Goal: Check status: Check status

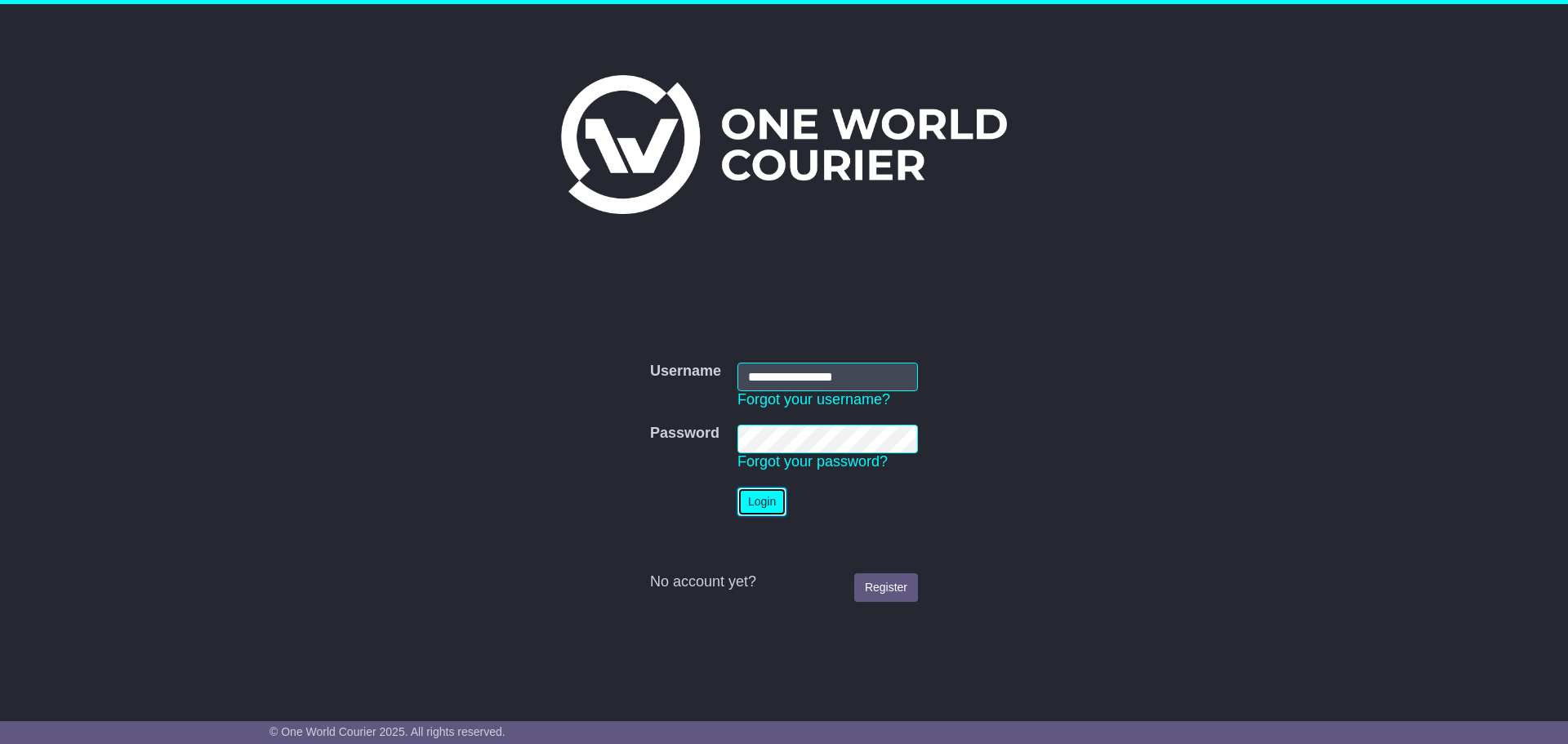
click at [767, 506] on button "Login" at bounding box center [762, 501] width 49 height 28
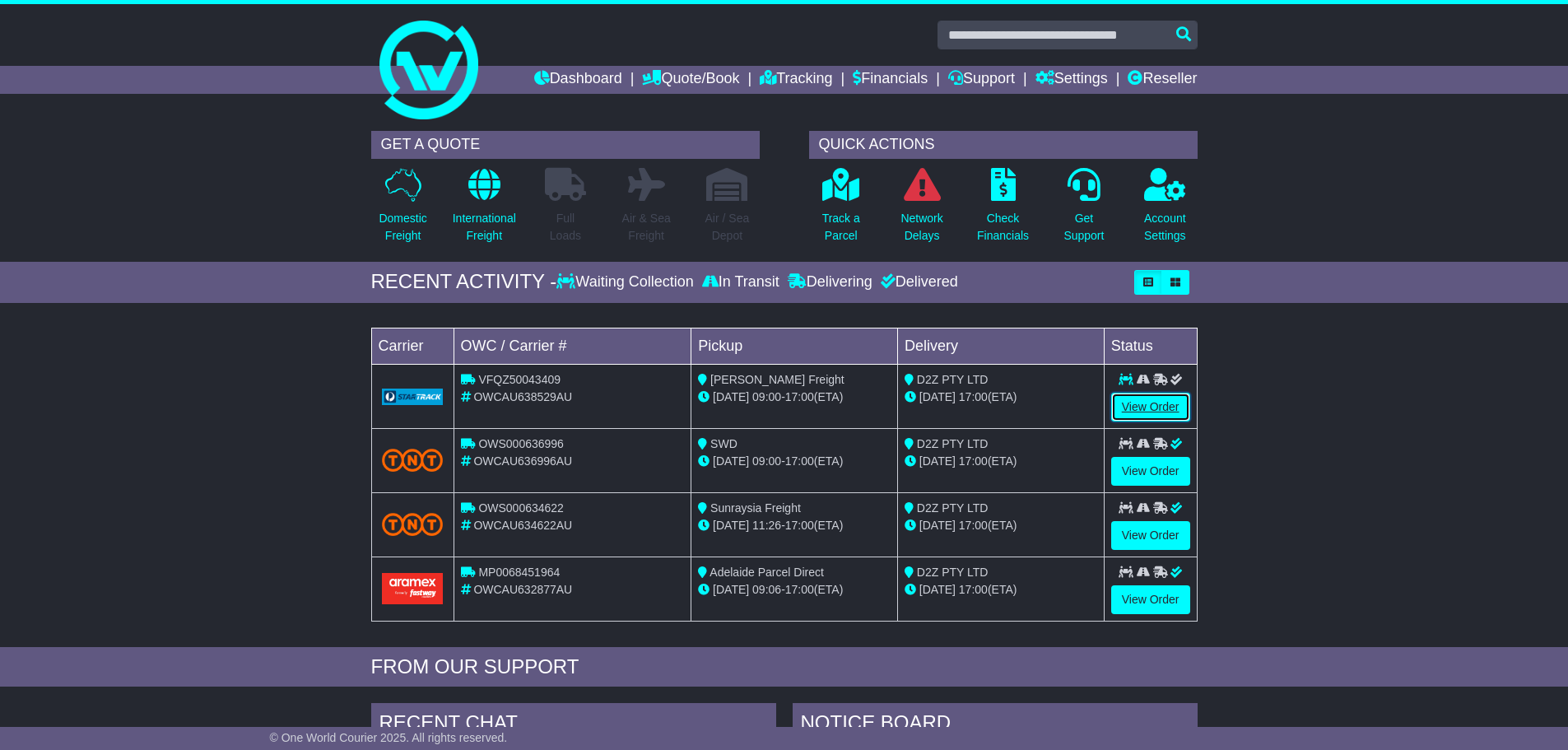
click at [1137, 406] on link "View Order" at bounding box center [1150, 407] width 79 height 28
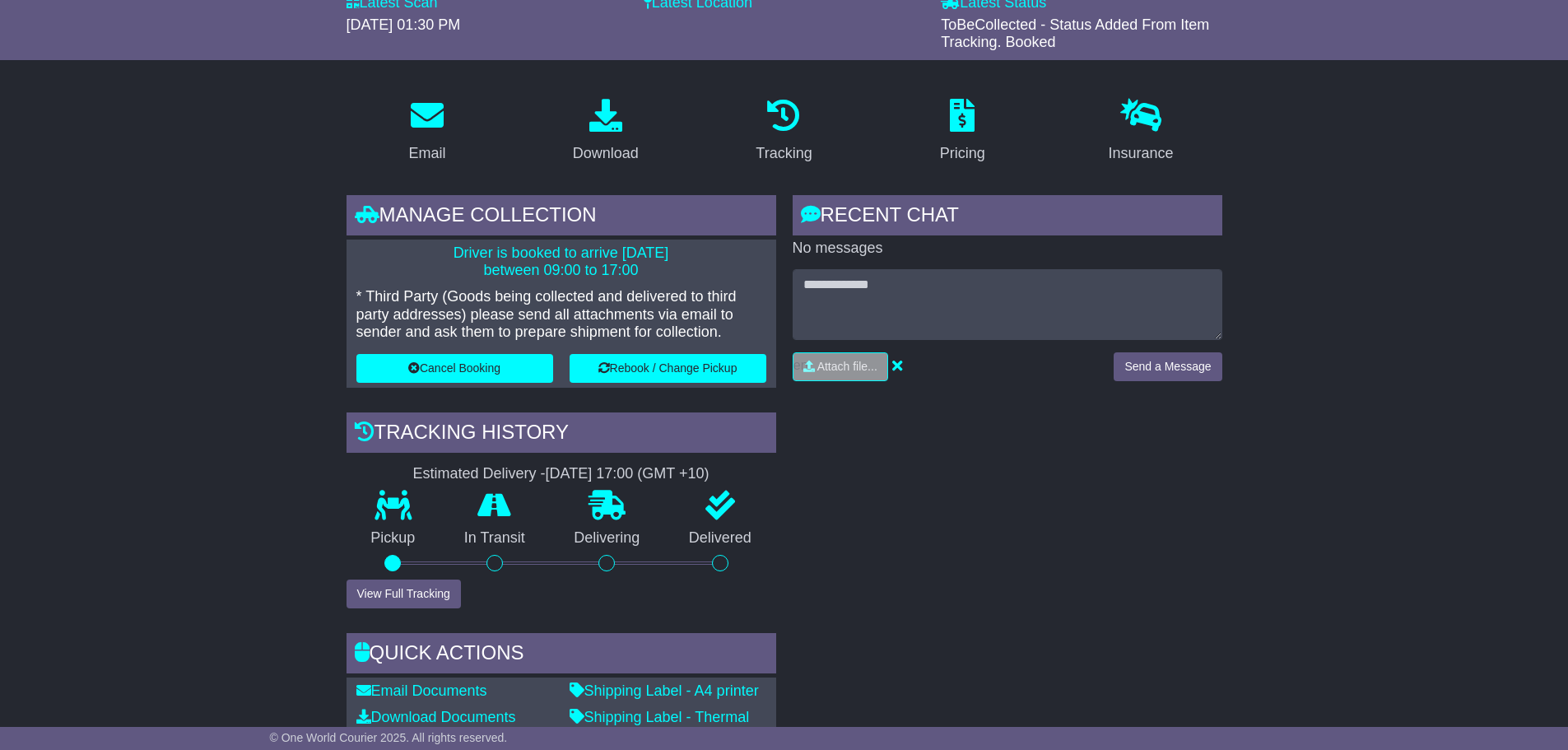
scroll to position [216, 0]
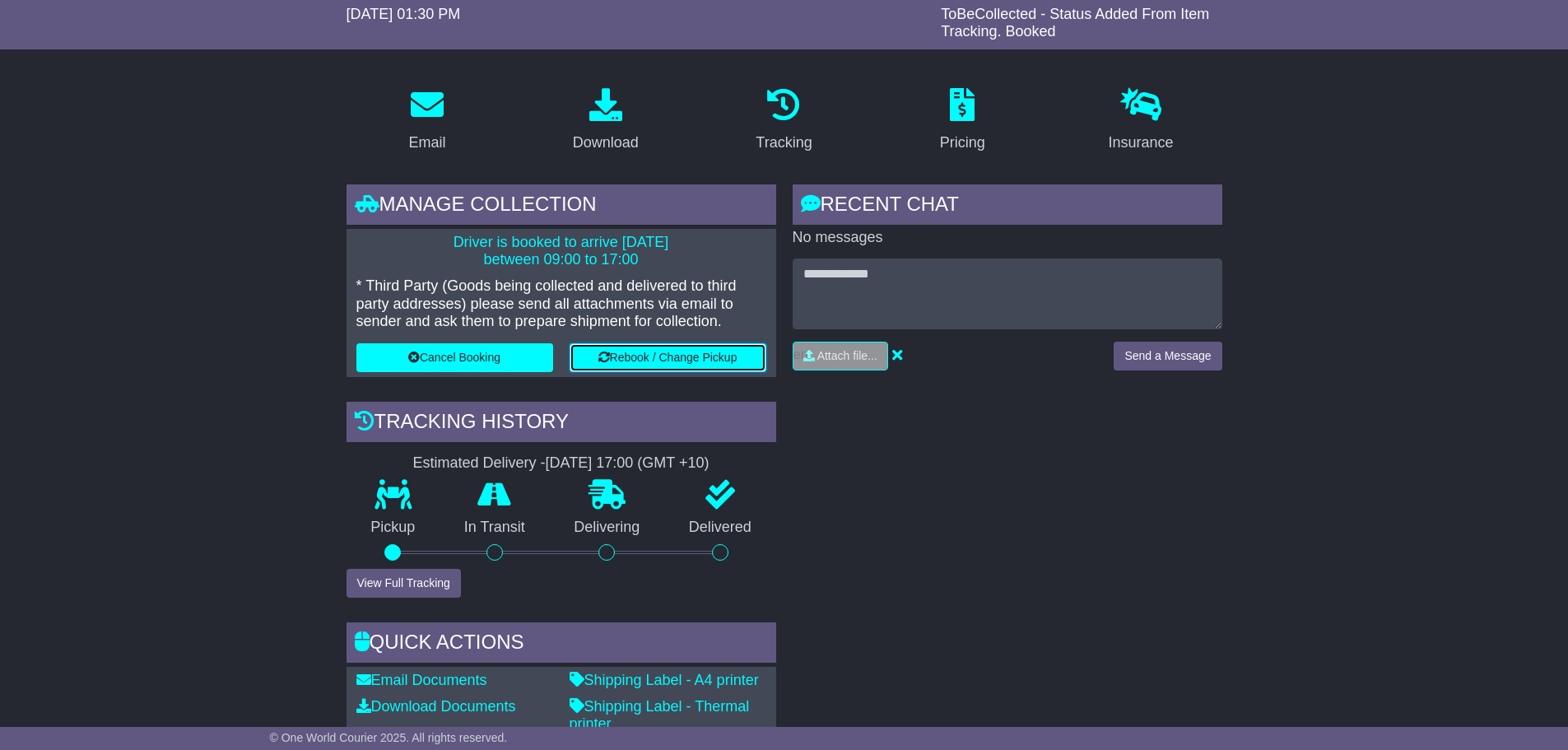
click at [660, 353] on button "Rebook / Change Pickup" at bounding box center [668, 357] width 197 height 28
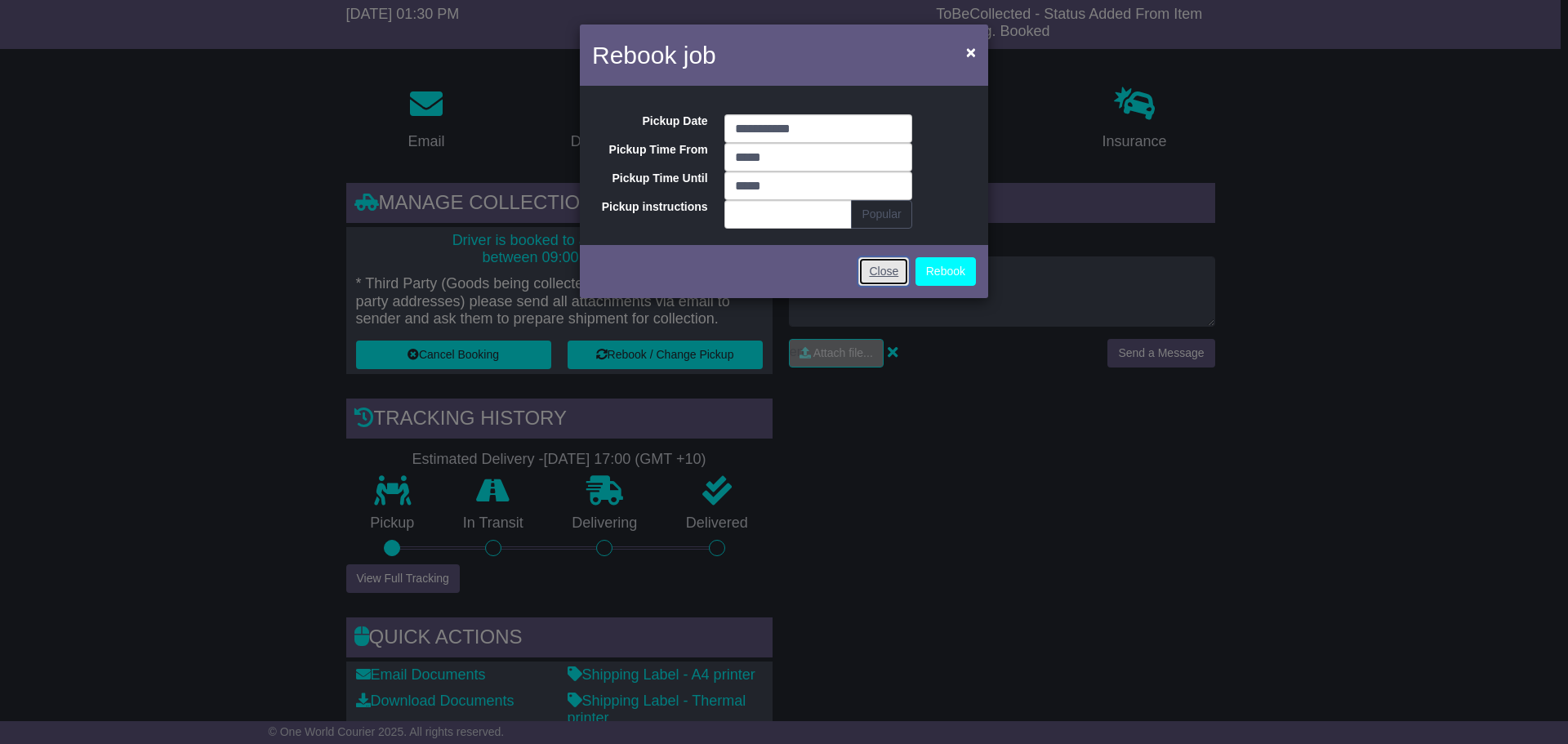
click at [885, 277] on link "Close" at bounding box center [884, 272] width 51 height 28
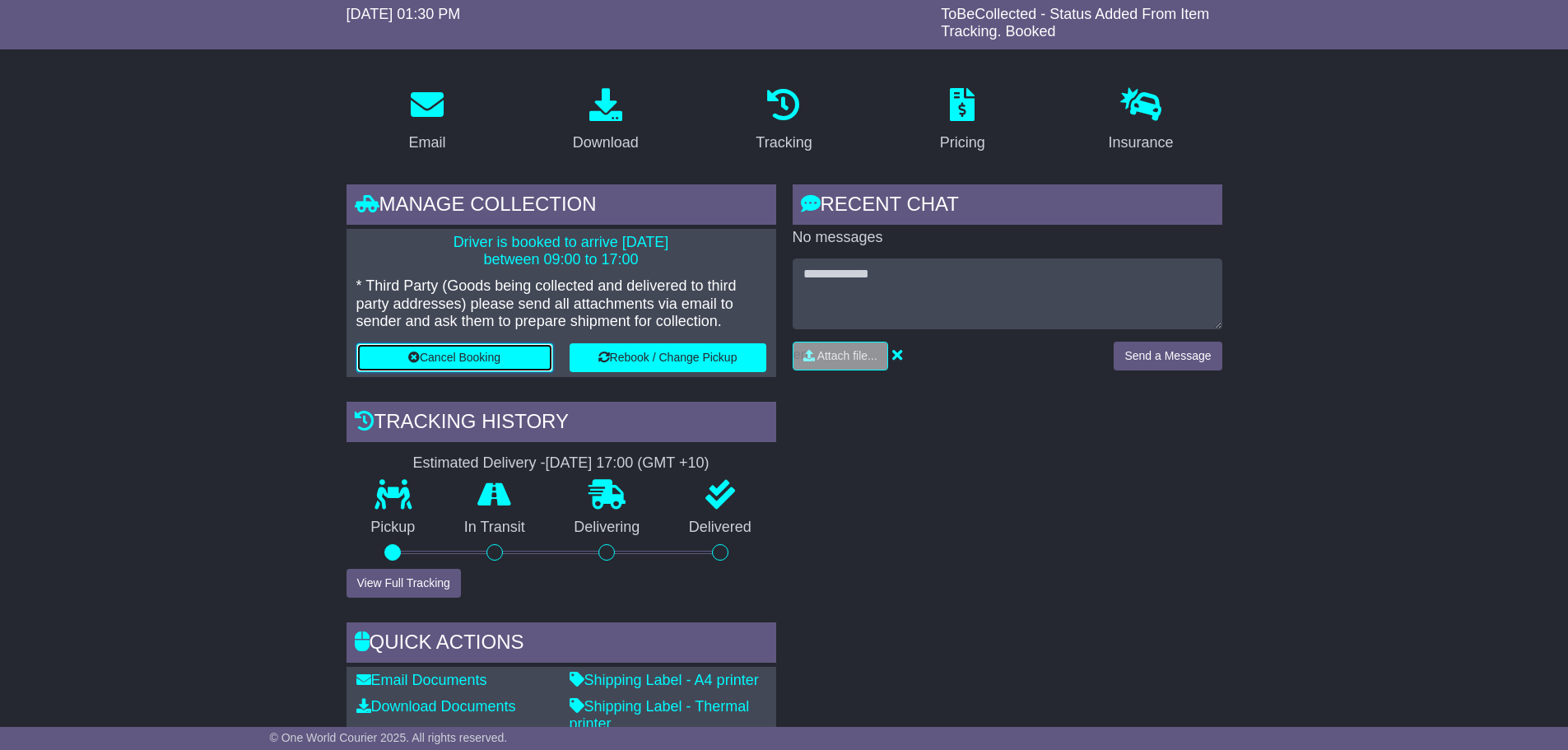
click at [467, 355] on button "Cancel Booking" at bounding box center [455, 357] width 197 height 28
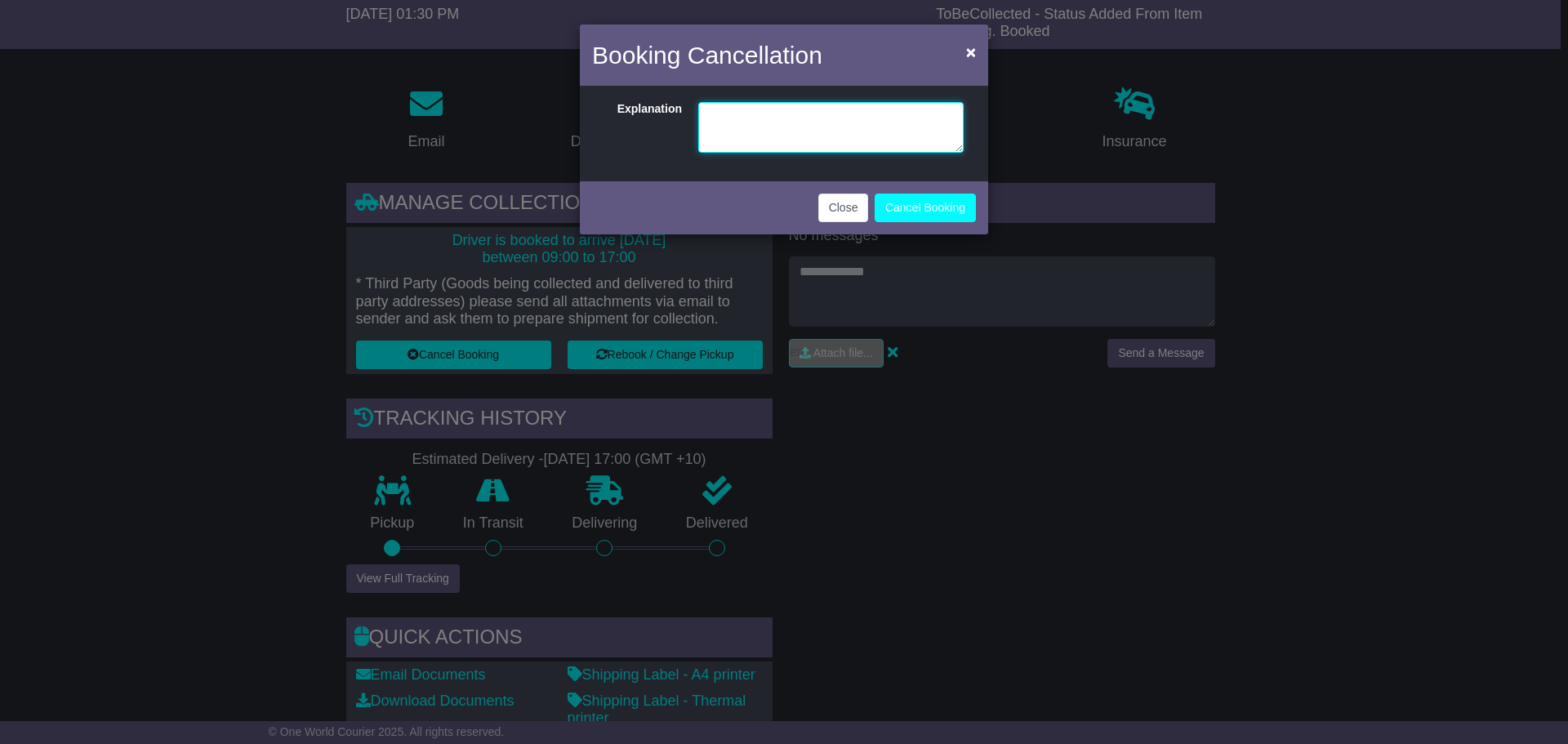
click at [772, 130] on textarea at bounding box center [831, 128] width 265 height 51
type textarea "*"
type textarea "**********"
click at [915, 203] on button "Cancel Booking" at bounding box center [926, 208] width 102 height 28
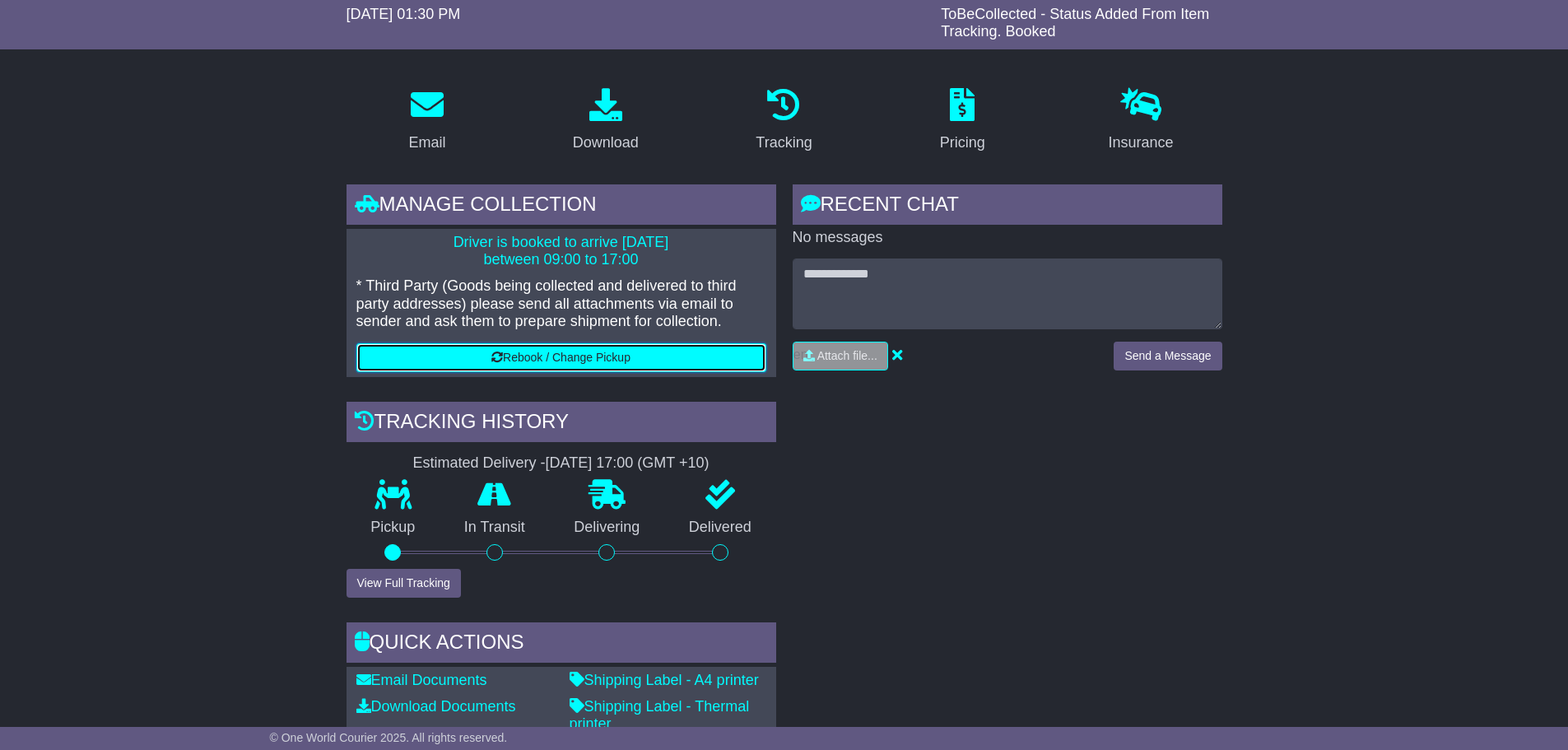
click at [536, 357] on button "Rebook / Change Pickup" at bounding box center [561, 357] width 410 height 28
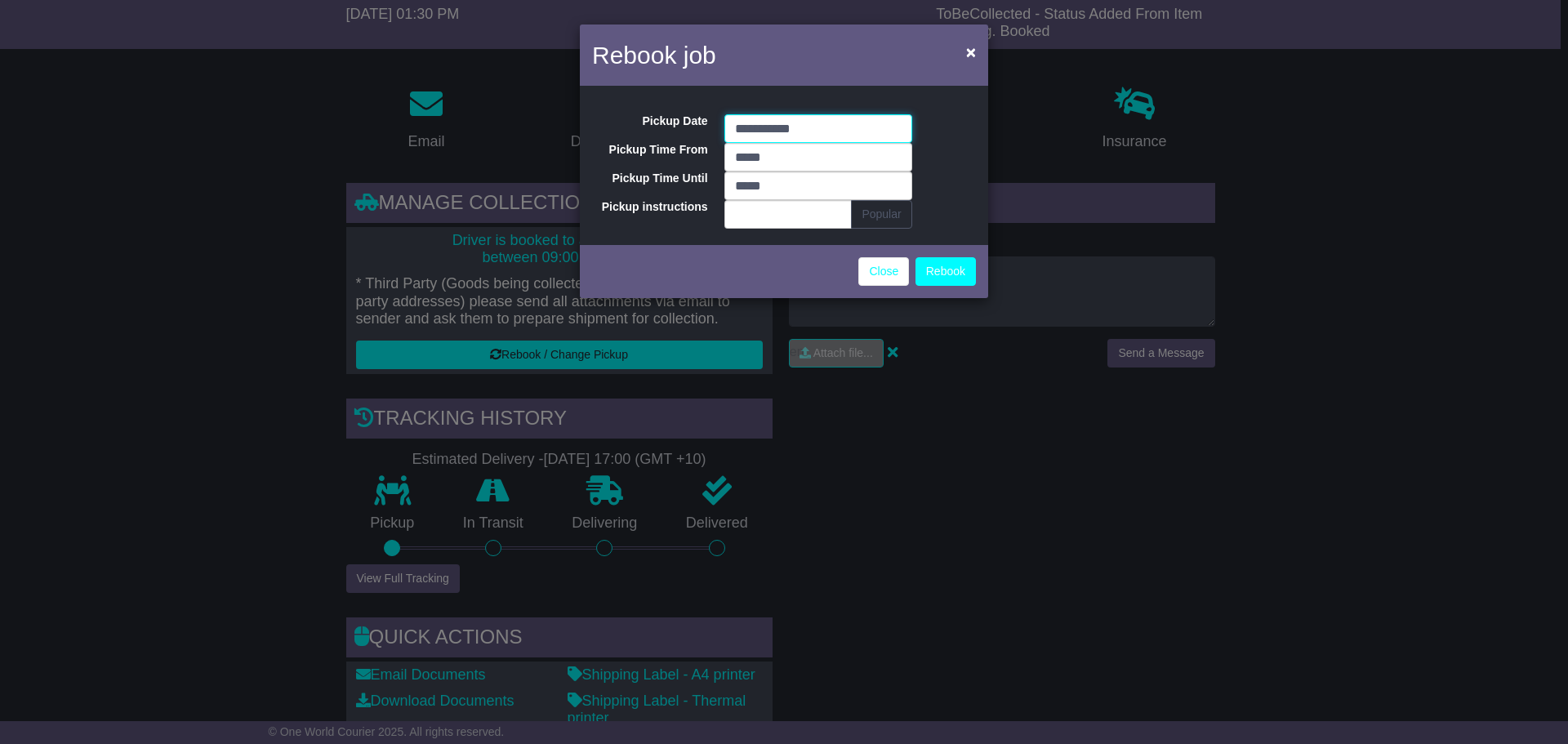
click at [750, 127] on input "**********" at bounding box center [818, 129] width 188 height 28
click at [955, 264] on button "Rebook" at bounding box center [945, 272] width 60 height 28
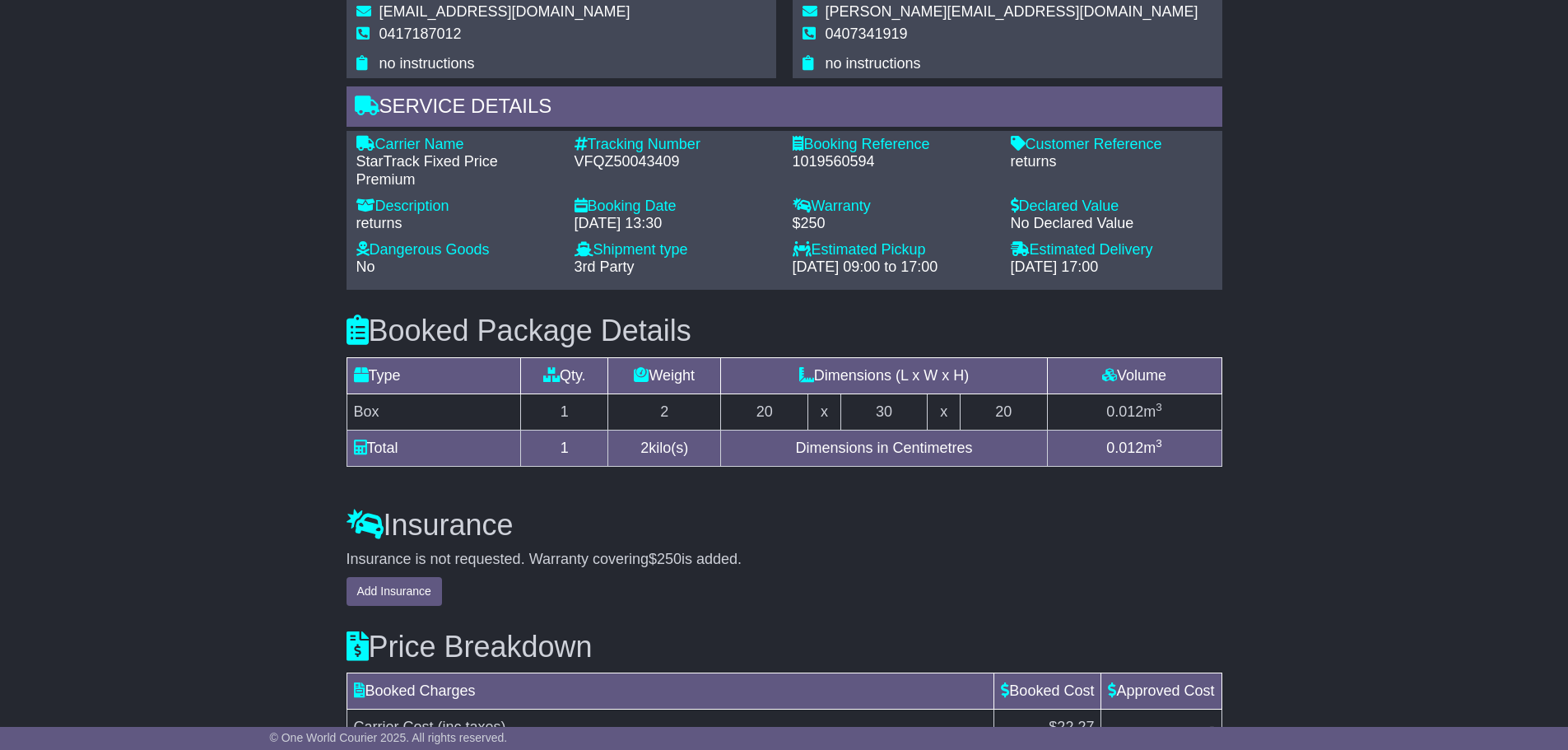
scroll to position [1319, 0]
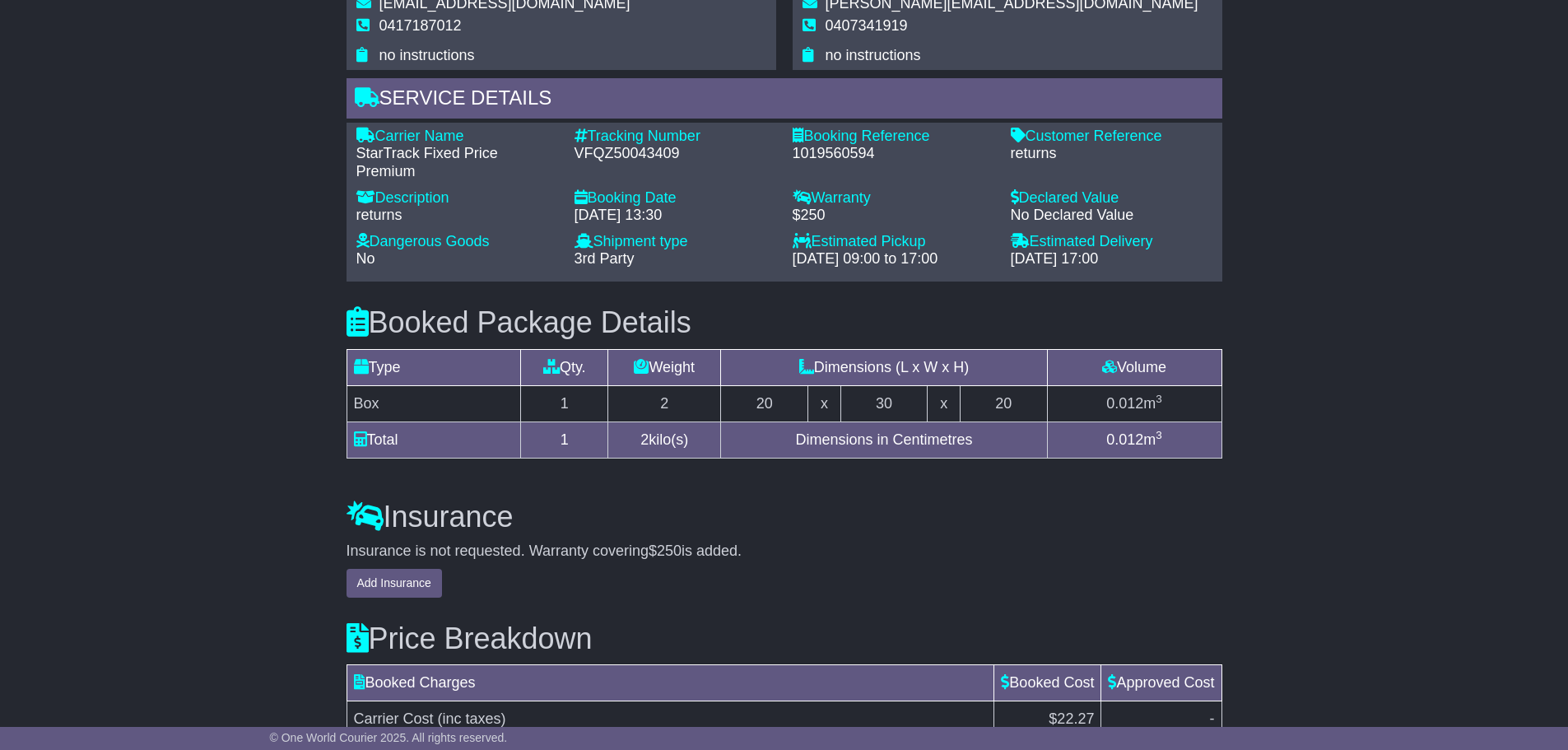
click at [566, 410] on td "1" at bounding box center [565, 403] width 87 height 36
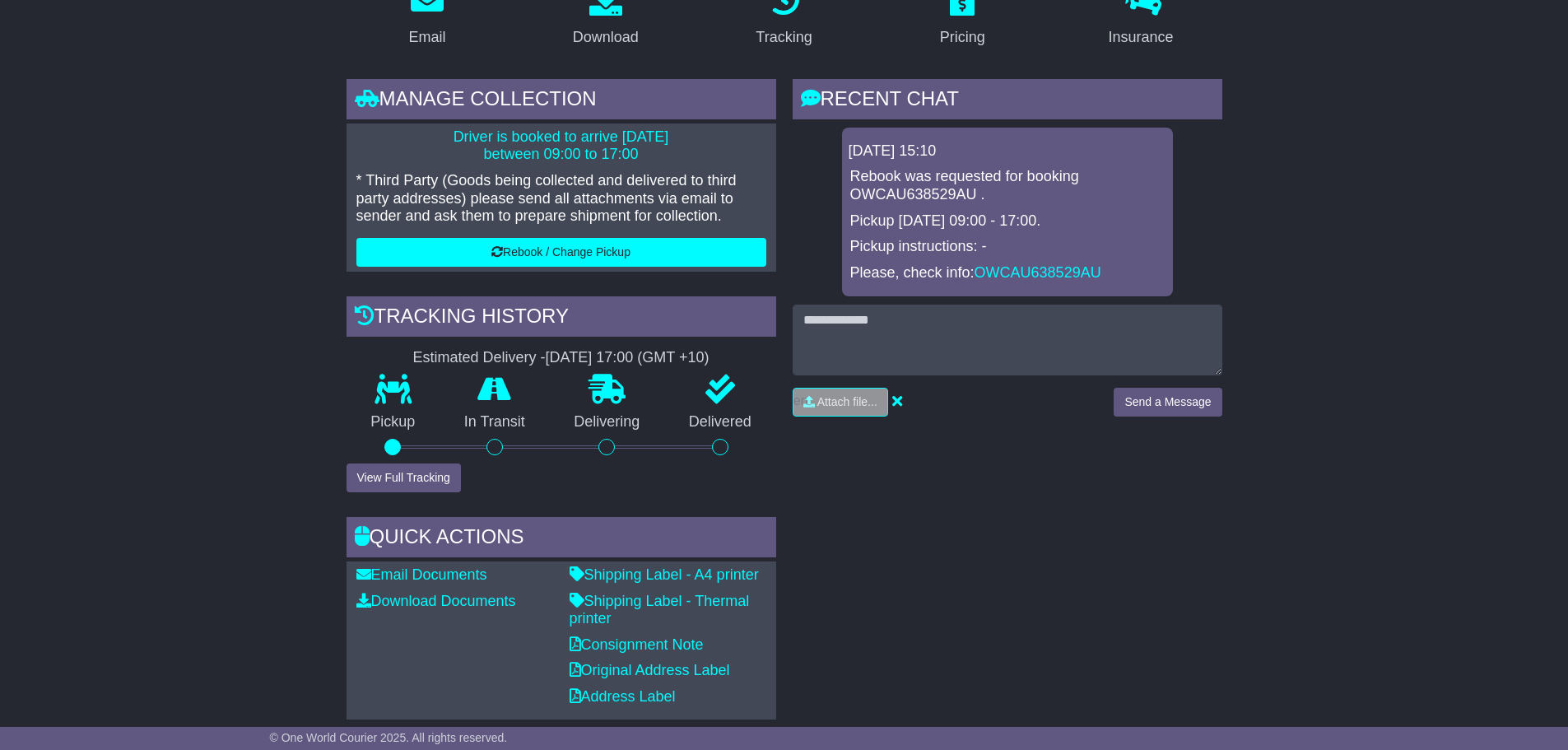
scroll to position [0, 0]
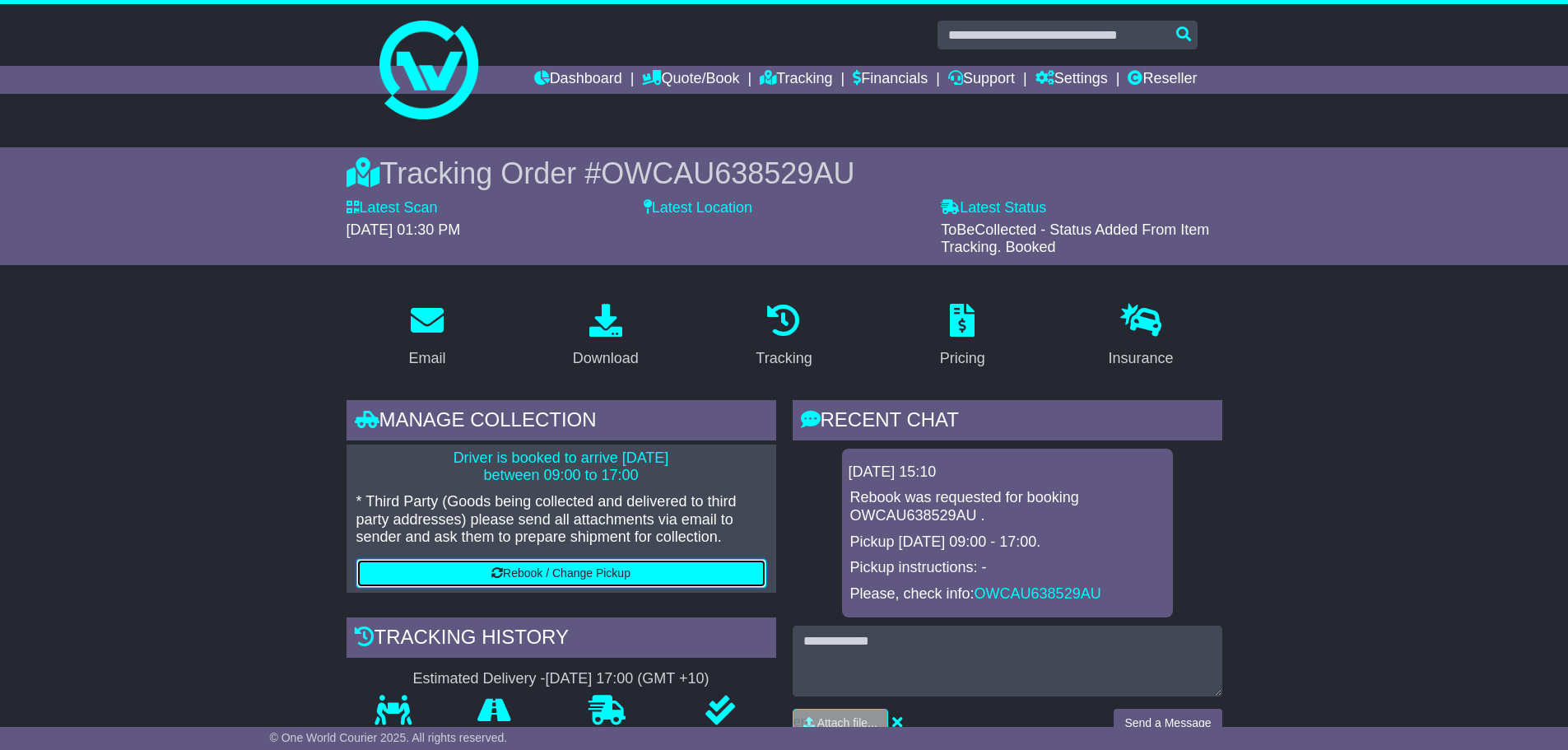
click at [605, 576] on button "Rebook / Change Pickup" at bounding box center [561, 574] width 410 height 28
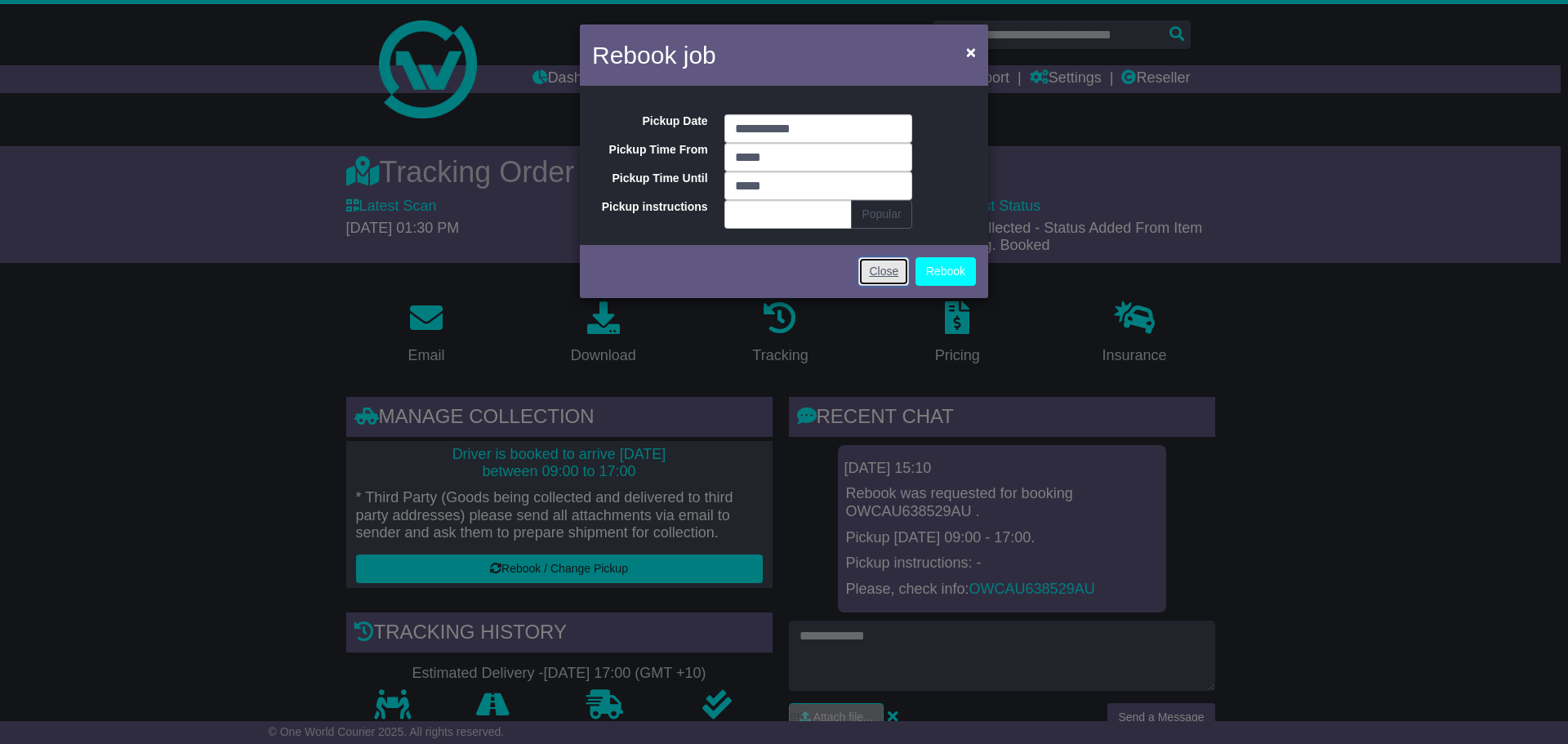
click at [872, 272] on link "Close" at bounding box center [884, 272] width 51 height 28
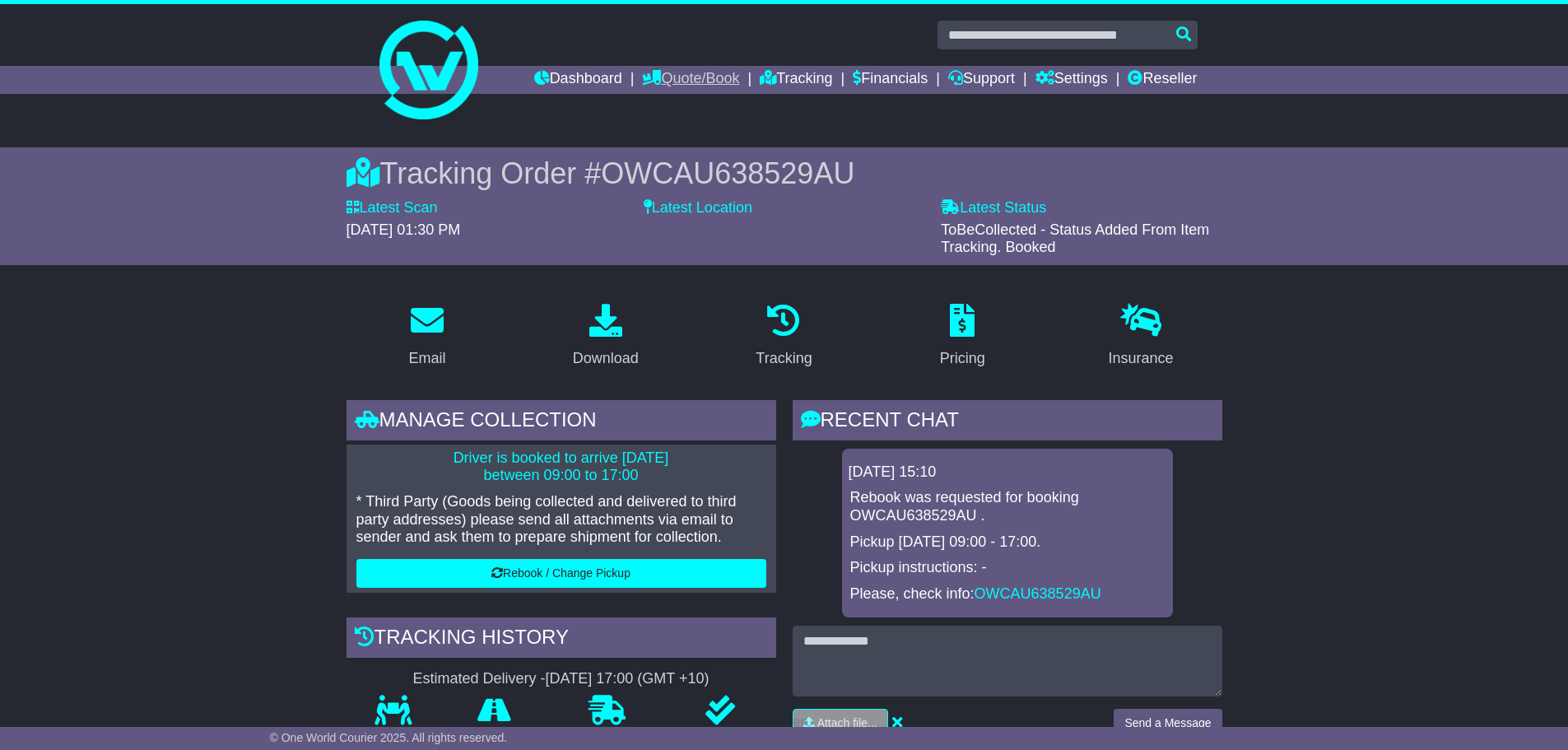
click at [661, 84] on link "Quote/Book" at bounding box center [690, 80] width 97 height 28
click at [660, 106] on link "Domestic" at bounding box center [707, 107] width 130 height 18
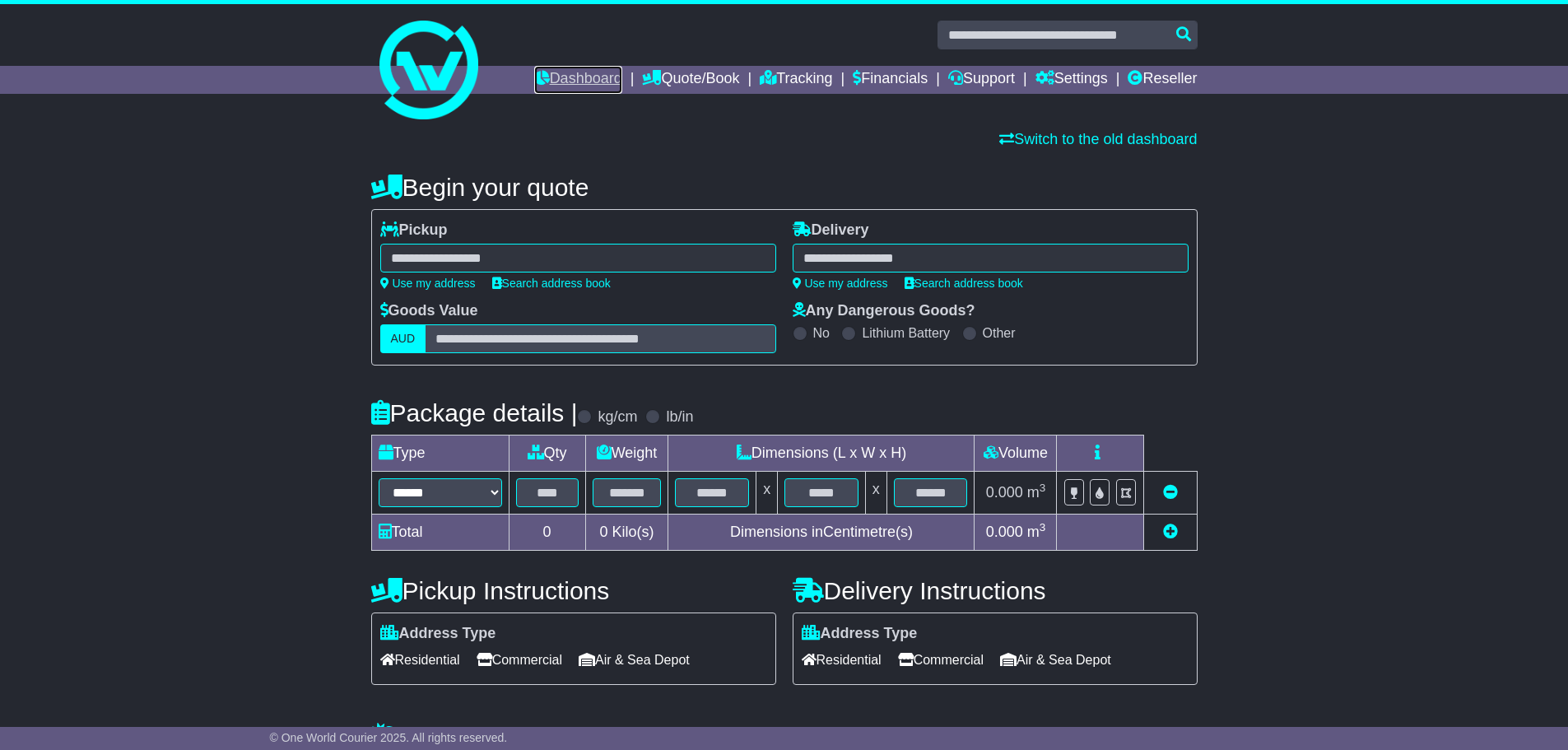
click at [574, 78] on link "Dashboard" at bounding box center [578, 80] width 88 height 28
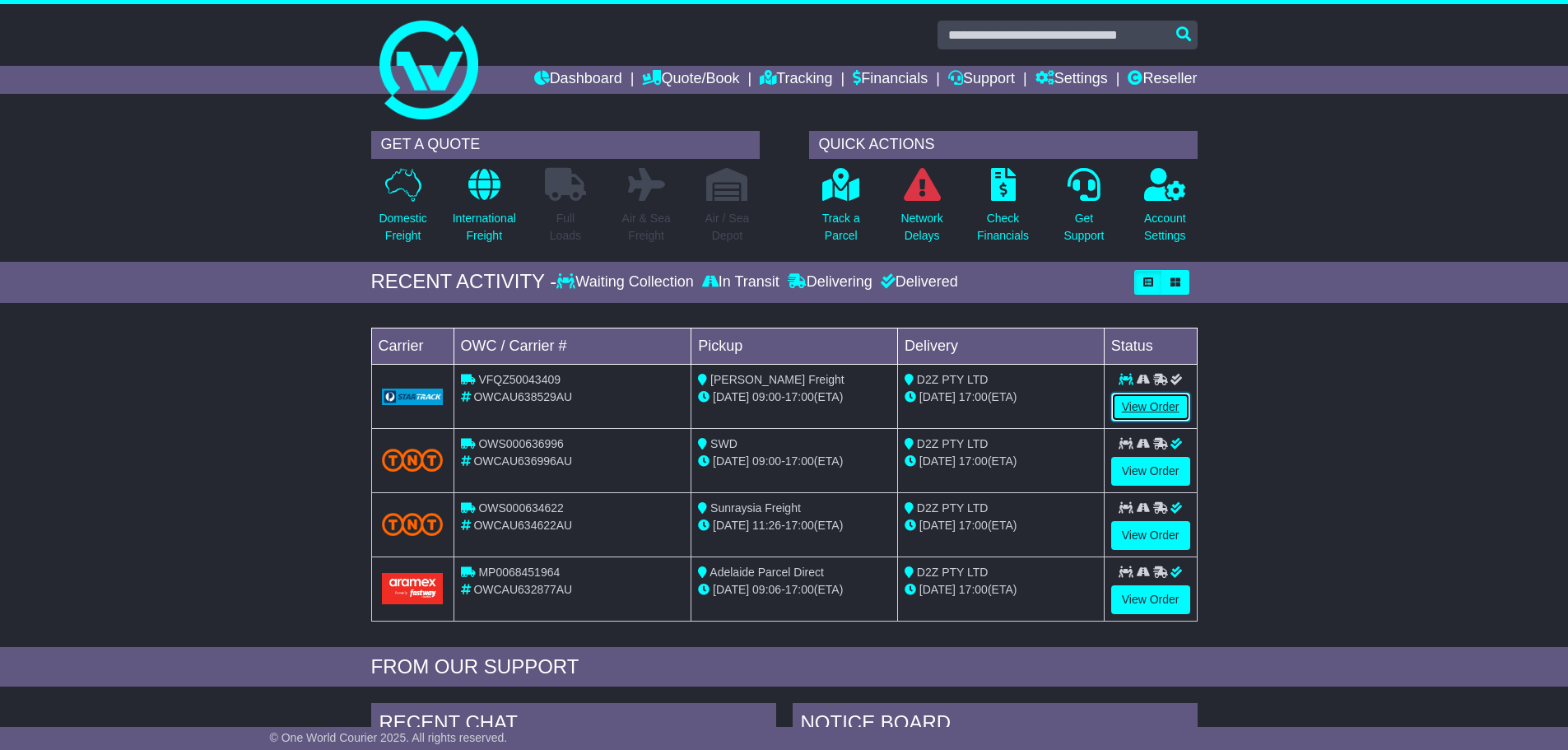
click at [1156, 409] on link "View Order" at bounding box center [1150, 407] width 79 height 28
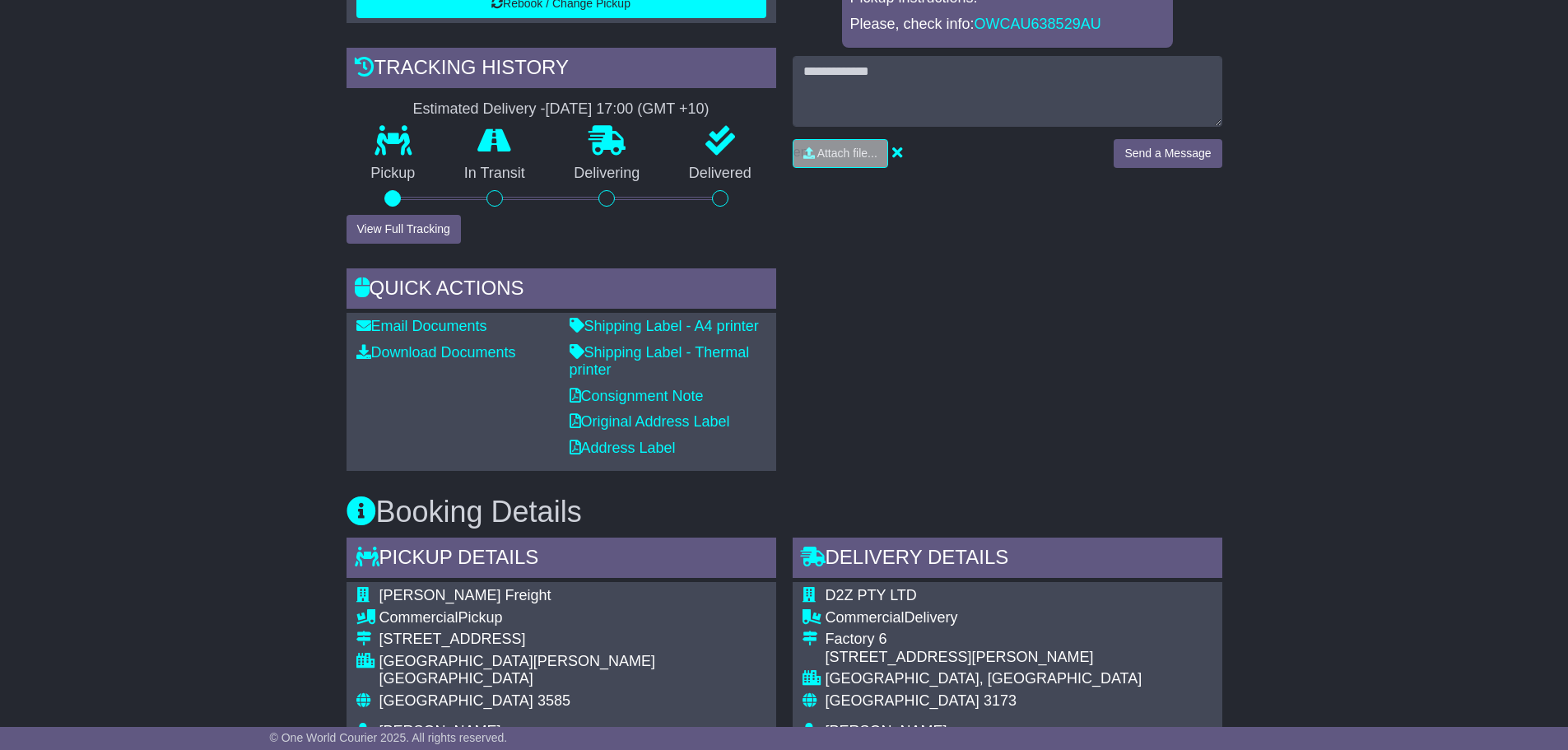
scroll to position [604, 0]
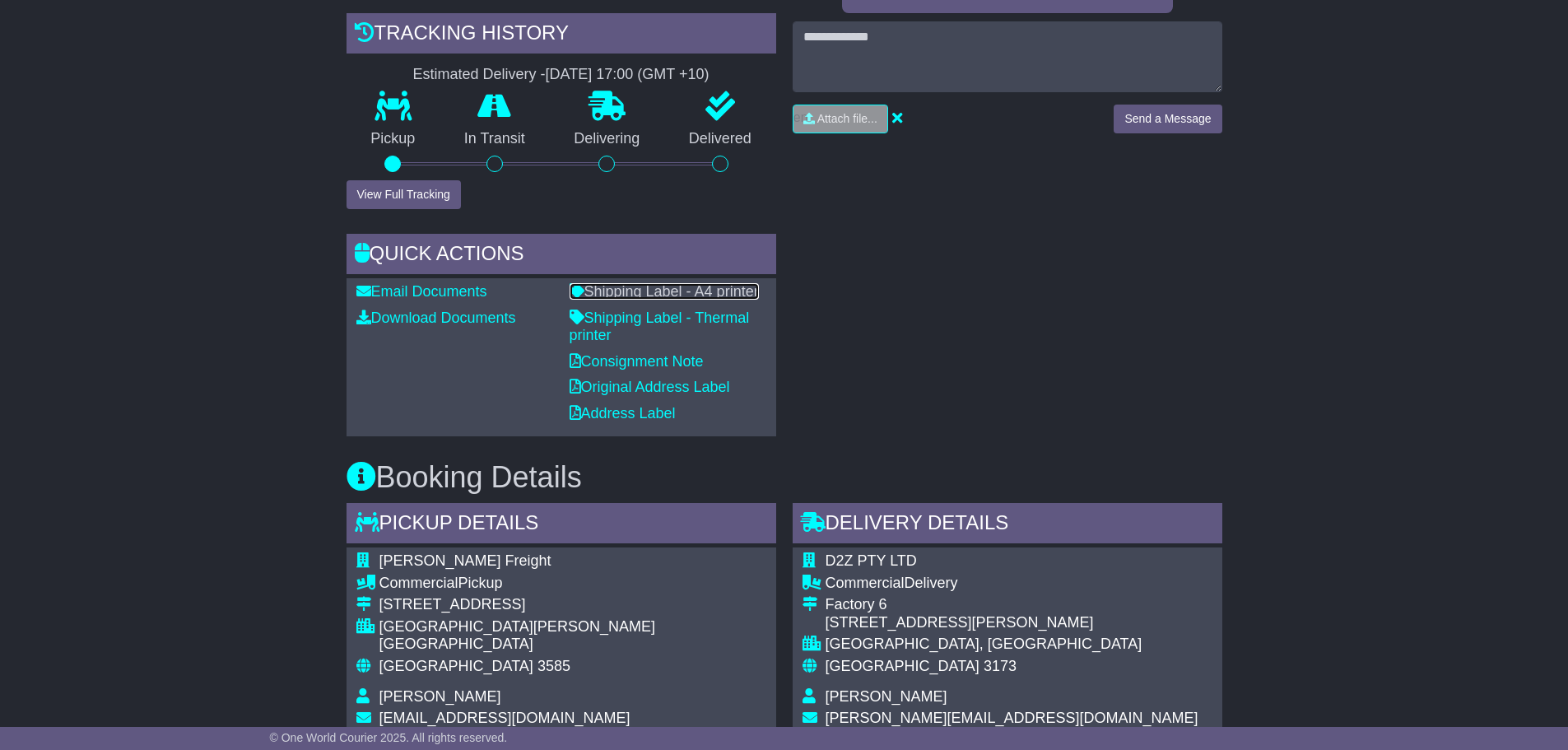
click at [637, 292] on link "Shipping Label - A4 printer" at bounding box center [665, 291] width 190 height 16
click at [957, 378] on div "RECENT CHAT Loading... No messages [DATE] 15:10 Rebook was requested for bookin…" at bounding box center [1008, 117] width 447 height 641
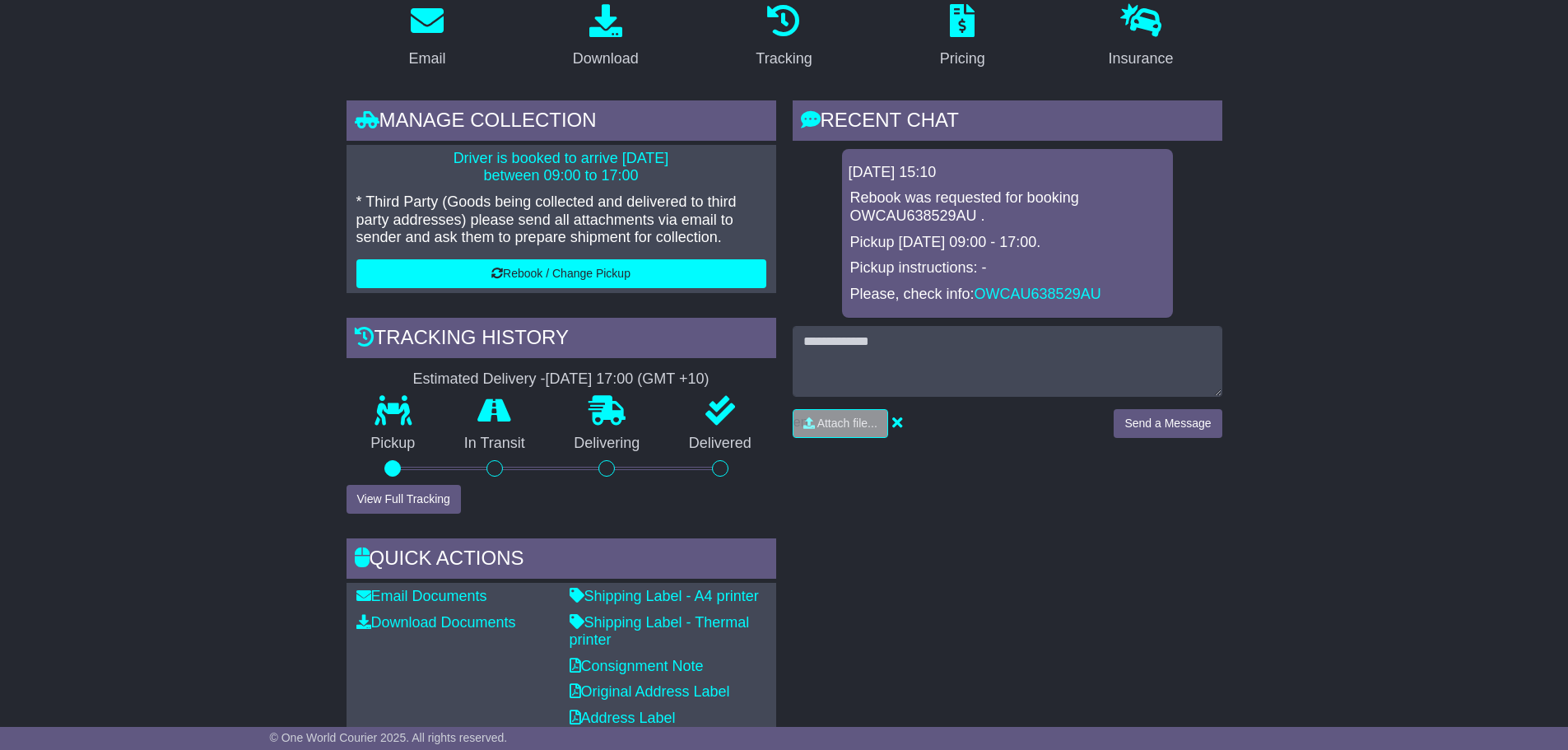
scroll to position [241, 0]
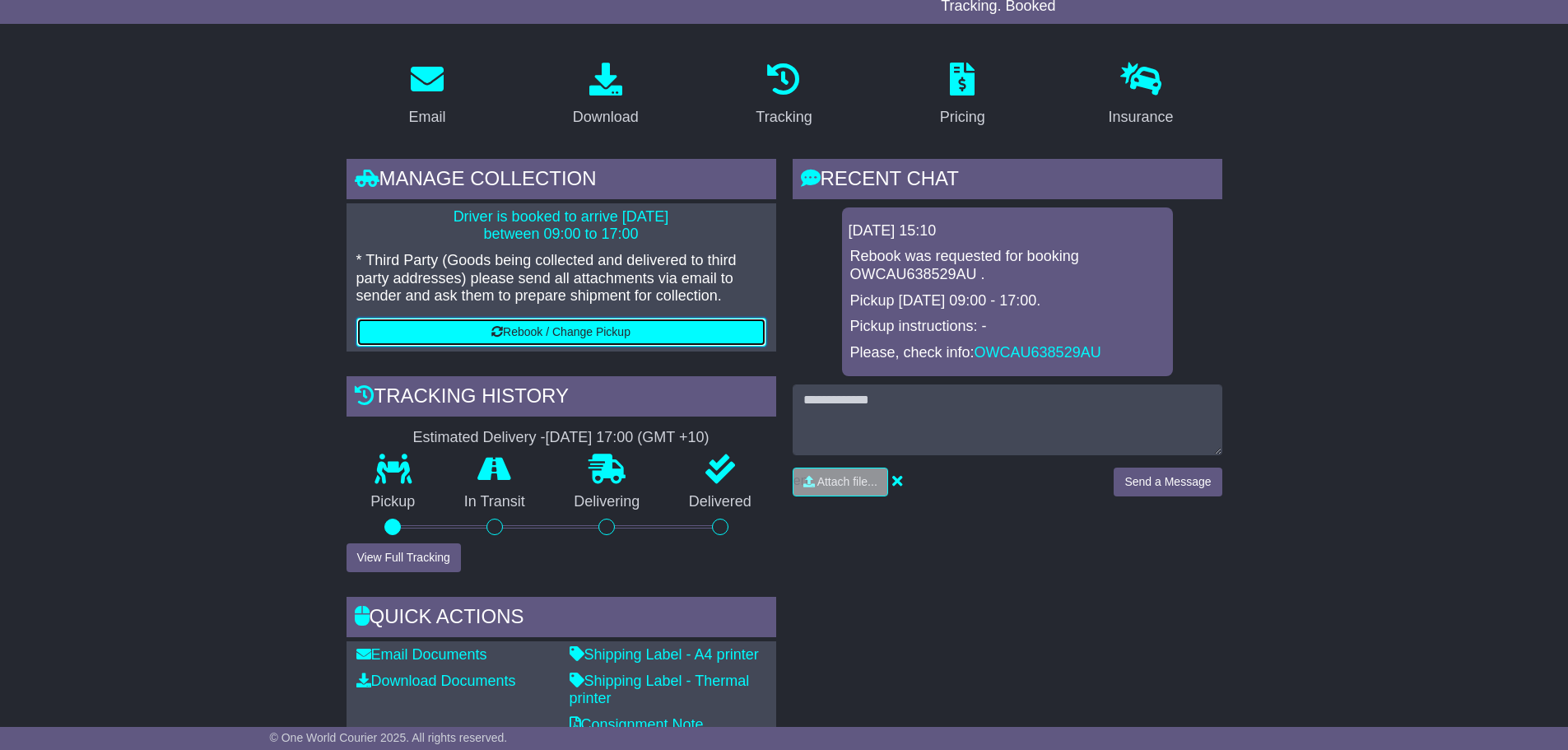
click at [493, 333] on icon at bounding box center [497, 332] width 11 height 11
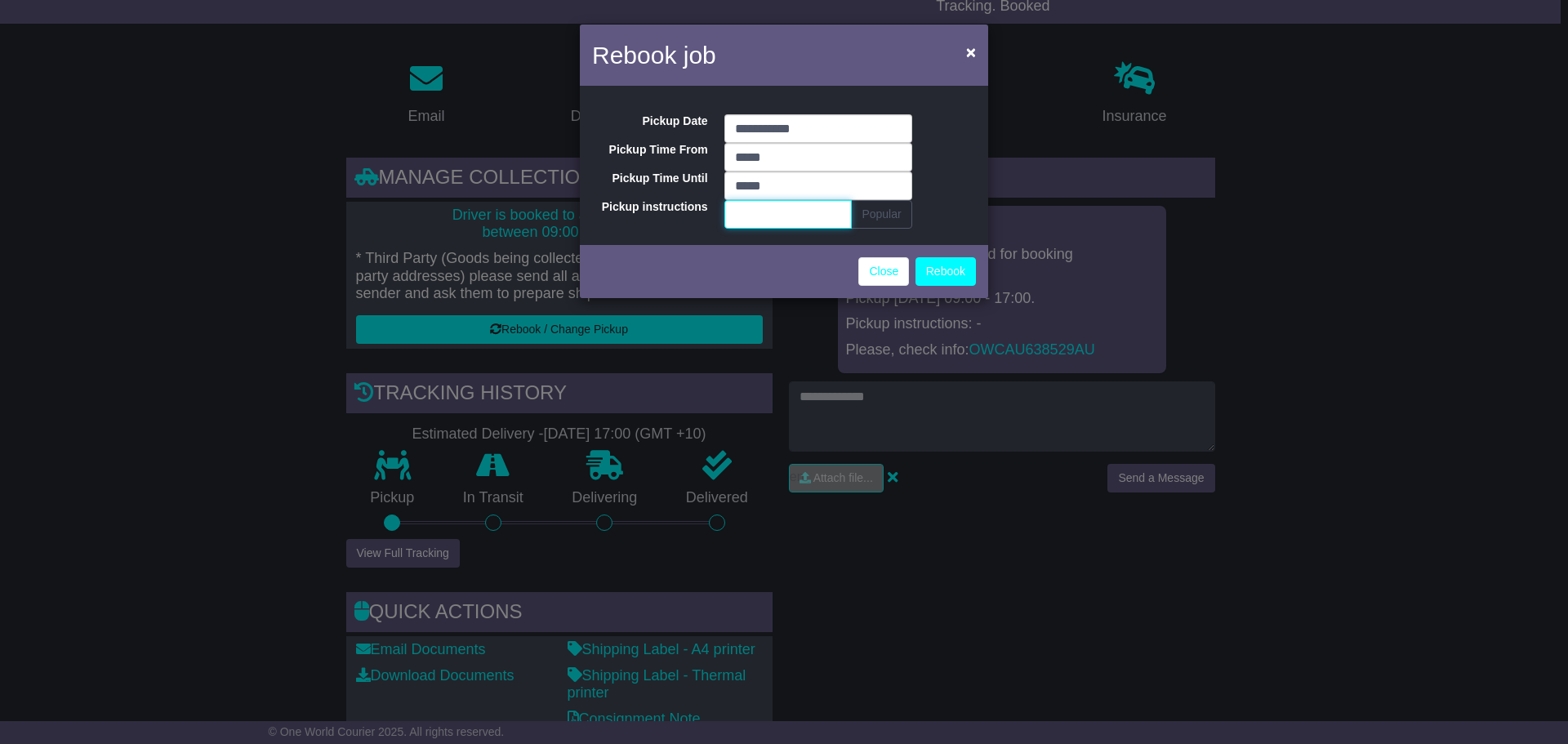
click at [807, 211] on input "Pickup instructions" at bounding box center [788, 214] width 128 height 28
type input "*"
click at [882, 277] on link "Close" at bounding box center [884, 272] width 51 height 28
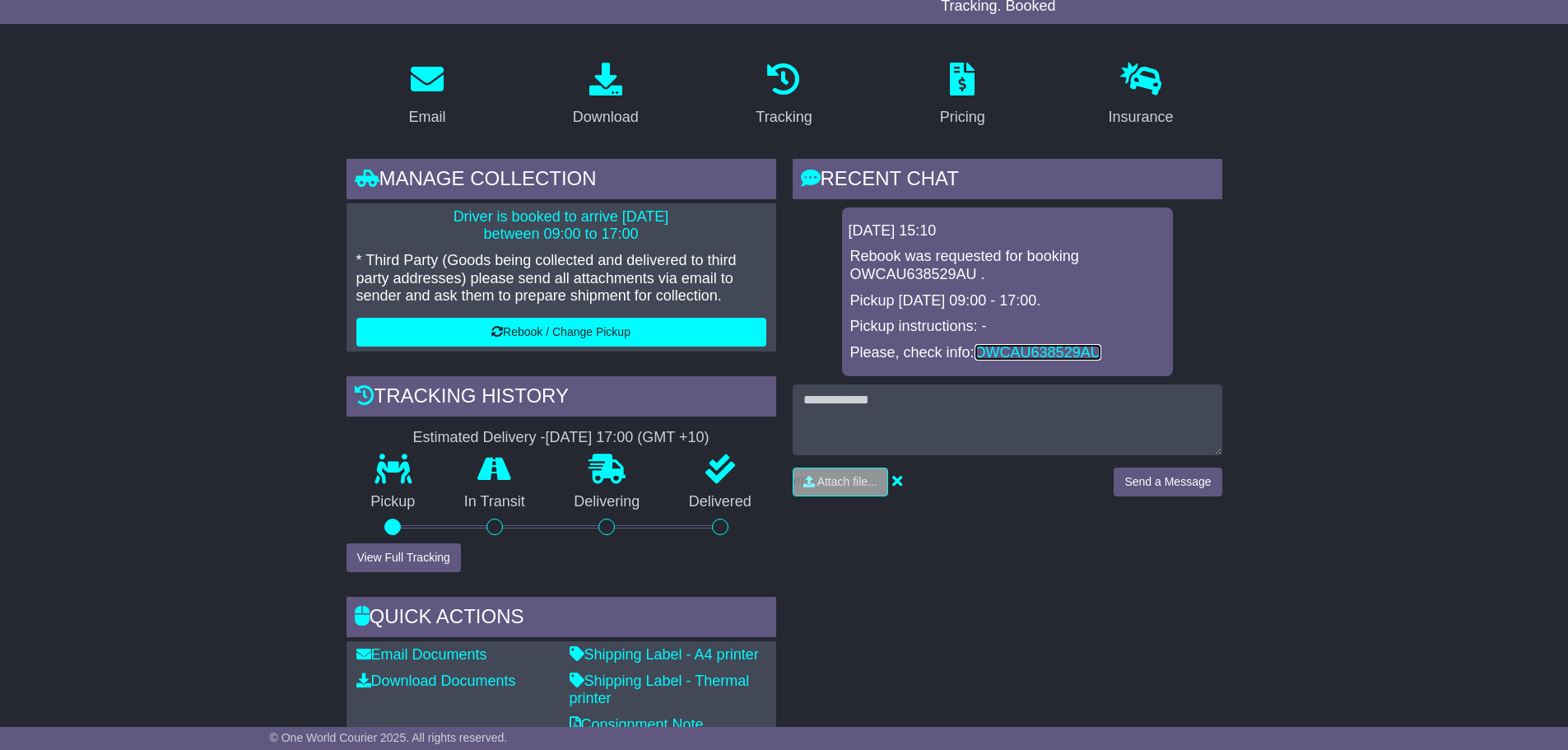
click at [1017, 347] on link "OWCAU638529AU" at bounding box center [1038, 352] width 127 height 16
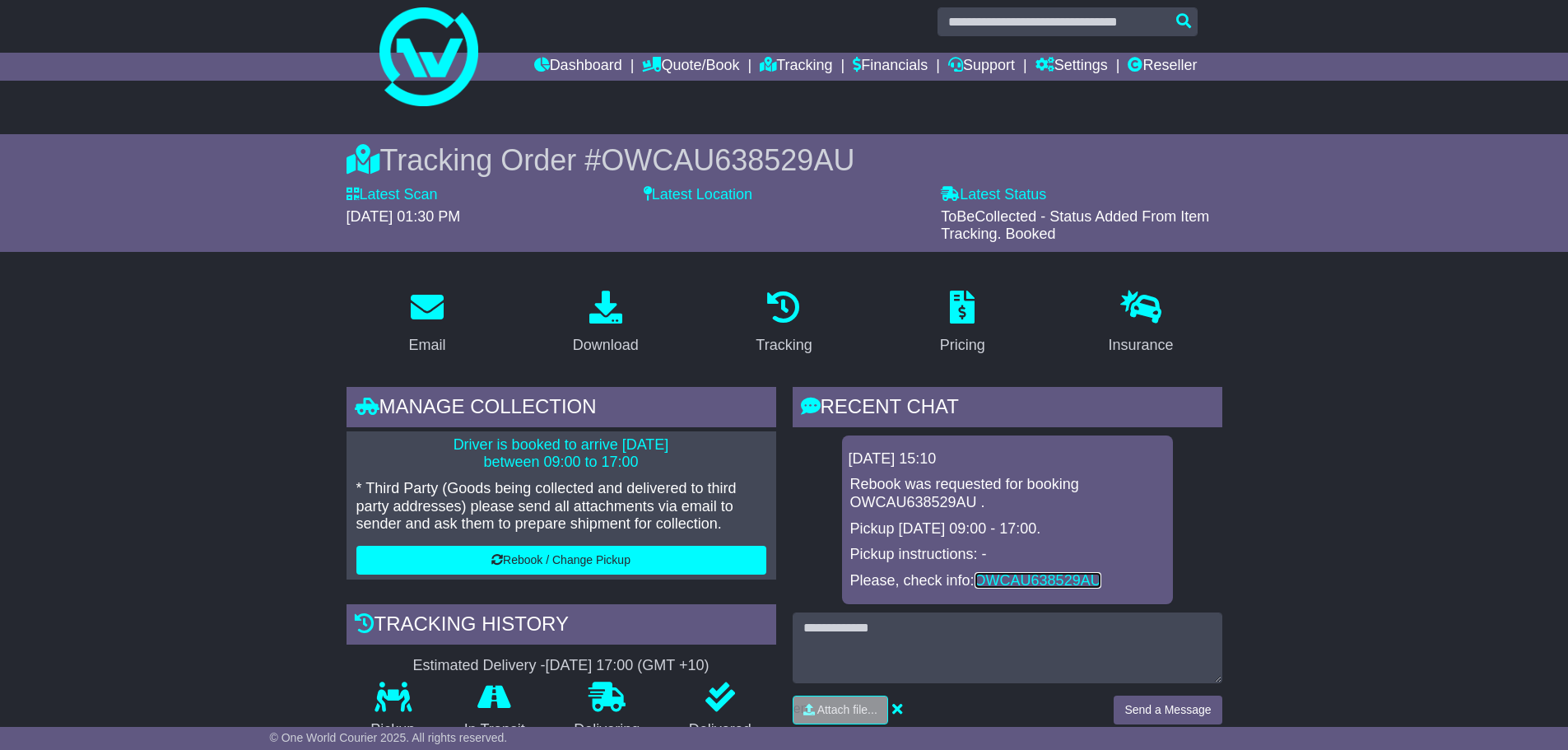
scroll to position [0, 0]
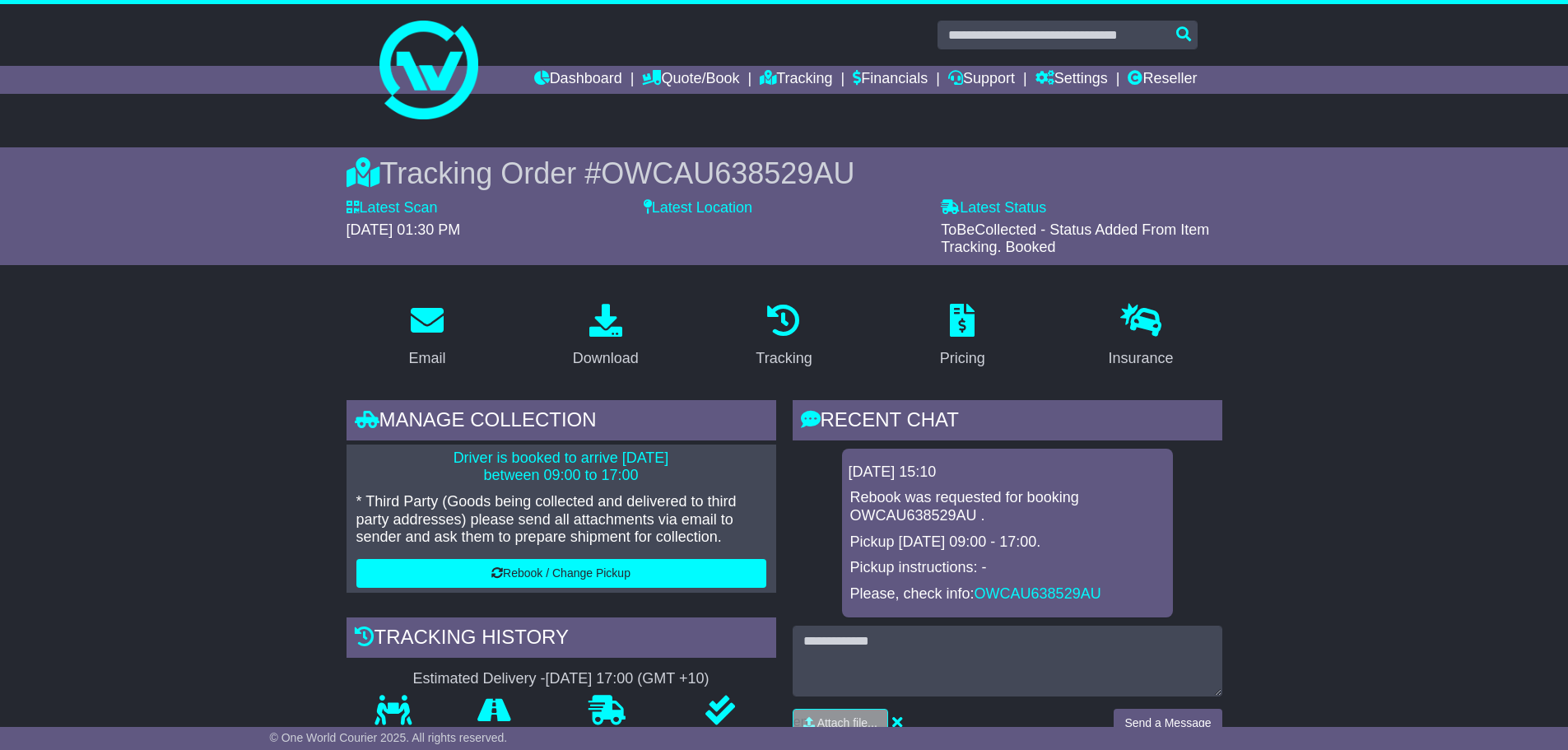
click at [607, 469] on p "Driver is booked to arrive 27 Aug 2025 between 09:00 to 17:00" at bounding box center [561, 466] width 410 height 35
click at [557, 80] on link "Dashboard" at bounding box center [578, 80] width 88 height 28
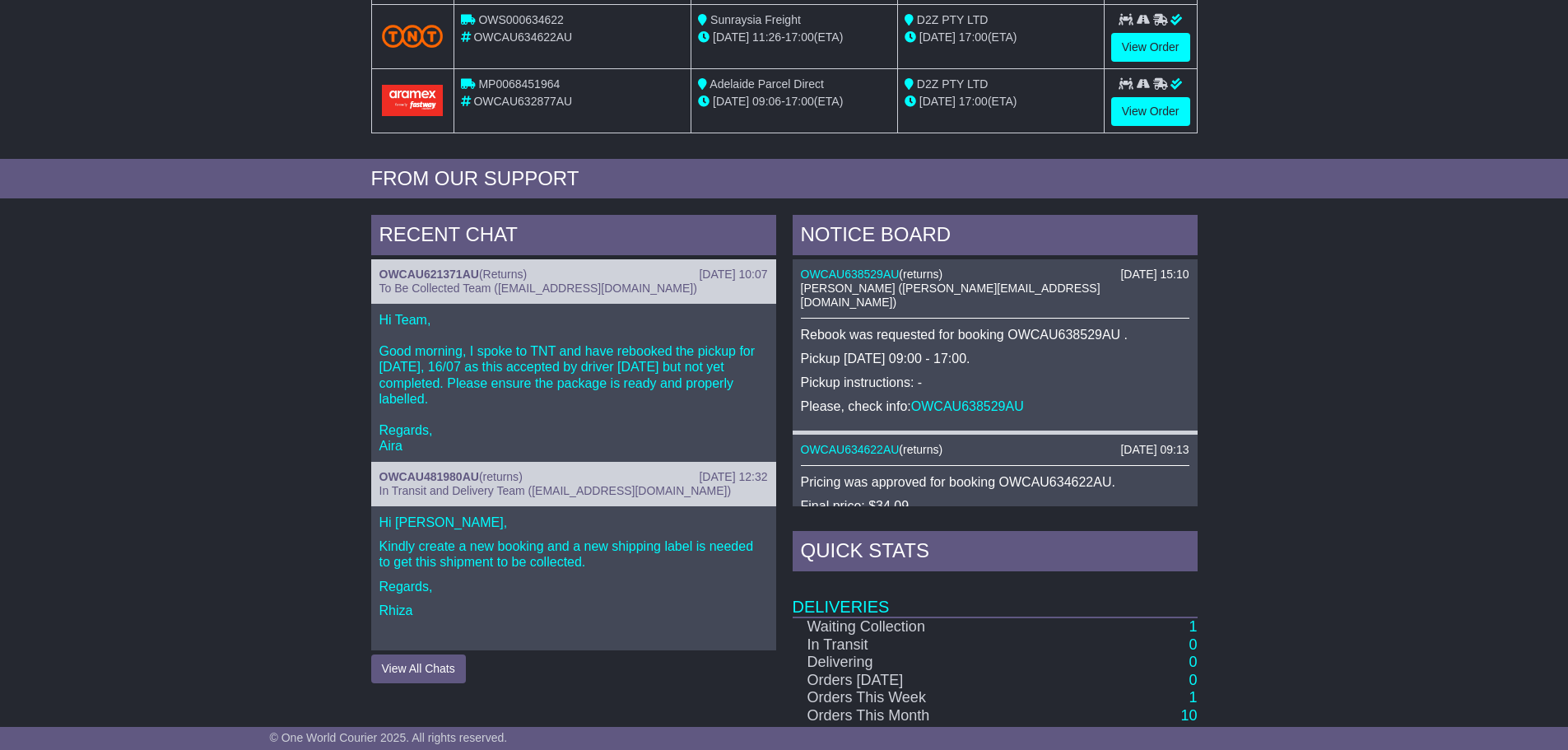
scroll to position [482, 0]
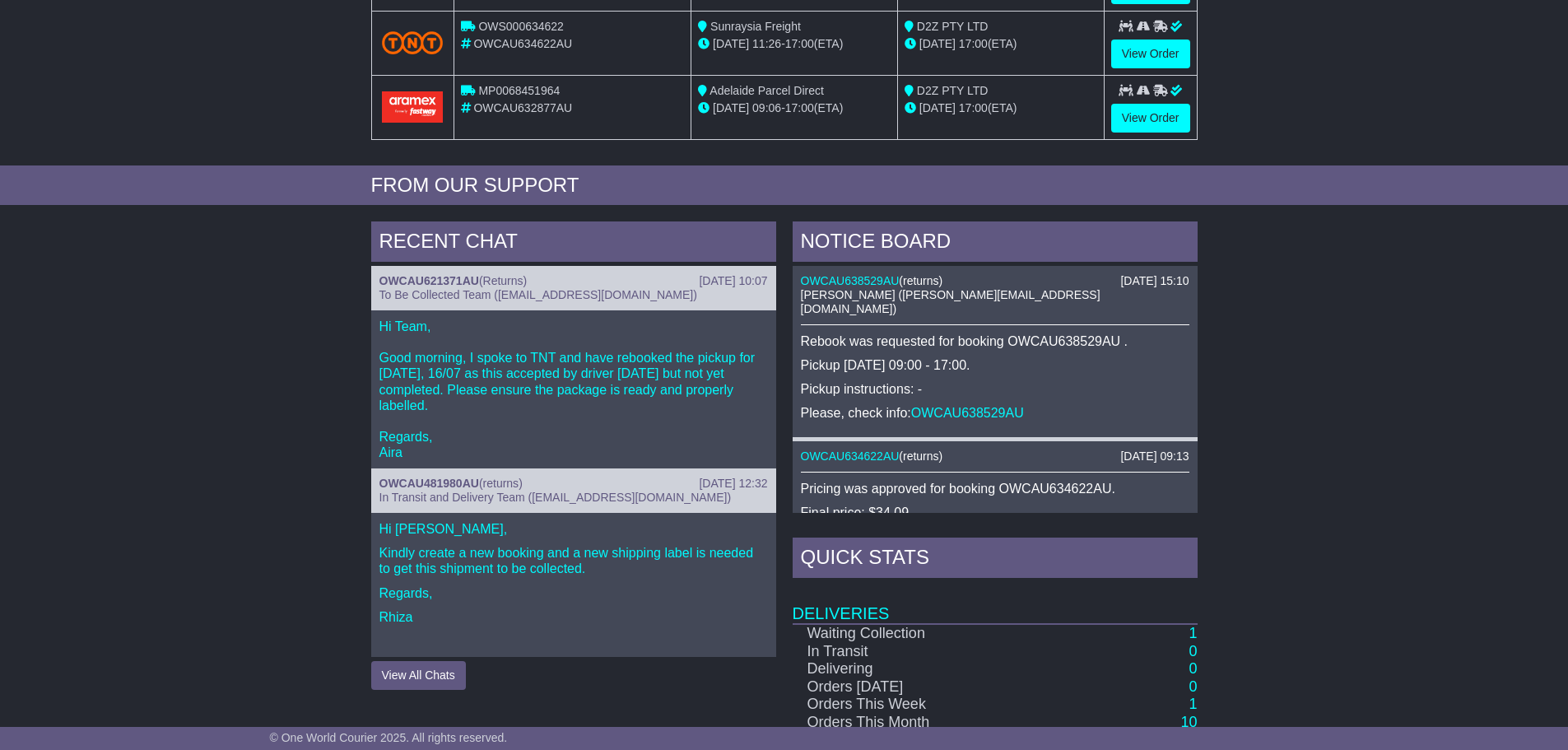
click at [1017, 411] on div "26 Aug 2025 15:10 OWCAU638529AU ( returns ) Dwayne Pengilly (dwayne@d2z.com.au)…" at bounding box center [994, 353] width 405 height 175
click at [980, 406] on link "OWCAU638529AU" at bounding box center [967, 412] width 113 height 14
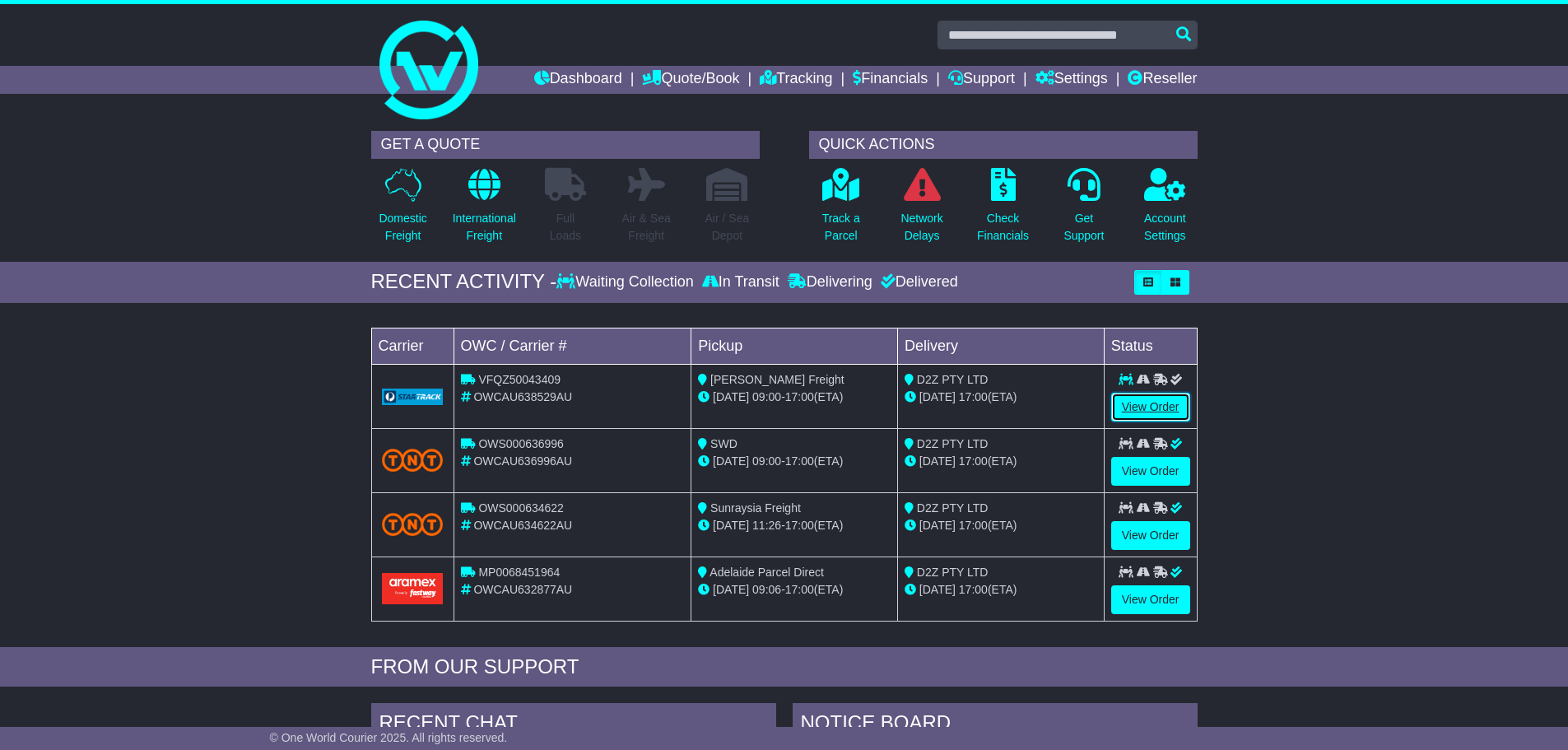
drag, startPoint x: 1173, startPoint y: 402, endPoint x: 1146, endPoint y: 406, distance: 27.3
click at [1146, 406] on link "View Order" at bounding box center [1150, 407] width 79 height 28
